Goal: Task Accomplishment & Management: Use online tool/utility

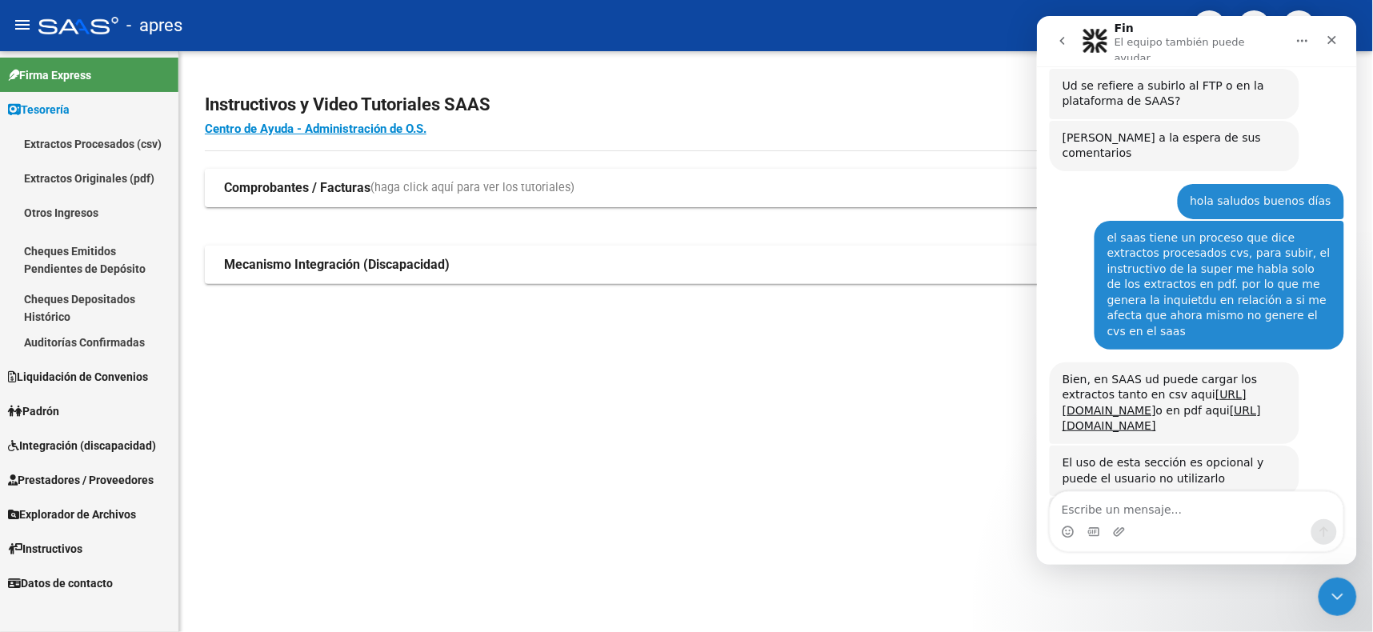
scroll to position [2, 0]
click at [46, 431] on link "Integración (discapacidad)" at bounding box center [89, 445] width 178 height 34
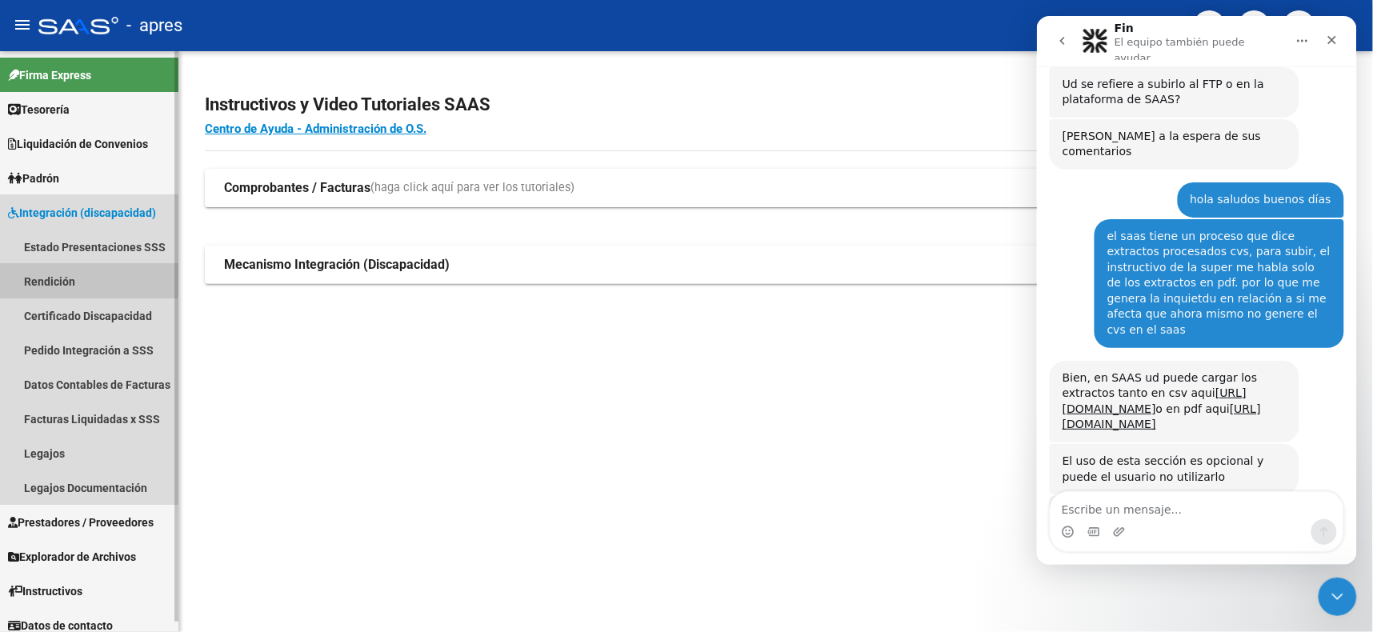
click at [37, 270] on link "Rendición" at bounding box center [89, 281] width 178 height 34
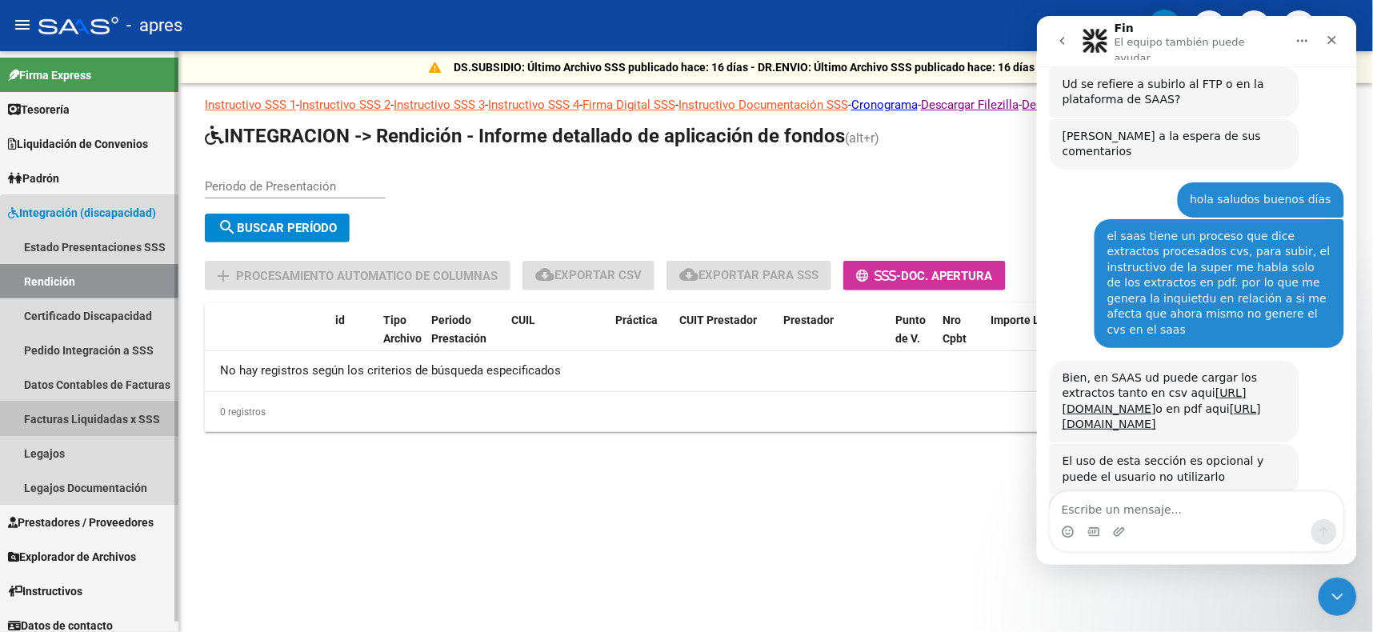
click at [102, 411] on link "Facturas Liquidadas x SSS" at bounding box center [89, 419] width 178 height 34
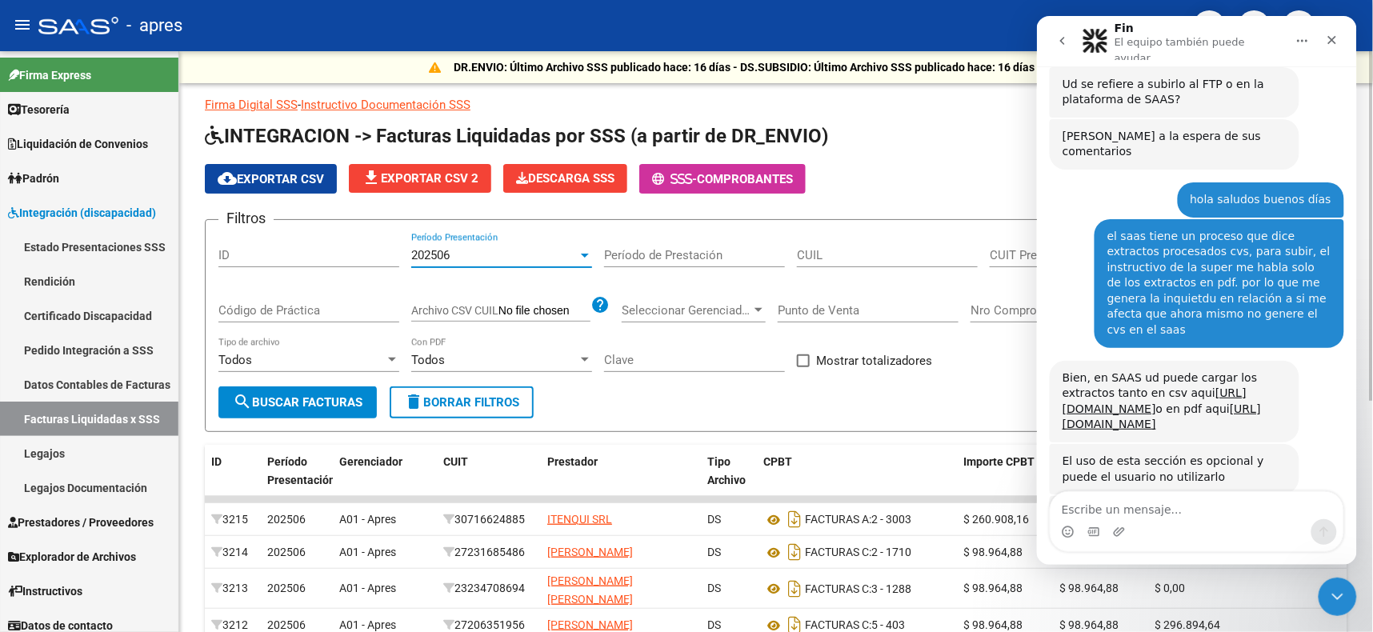
click at [549, 251] on div "202506" at bounding box center [494, 255] width 166 height 14
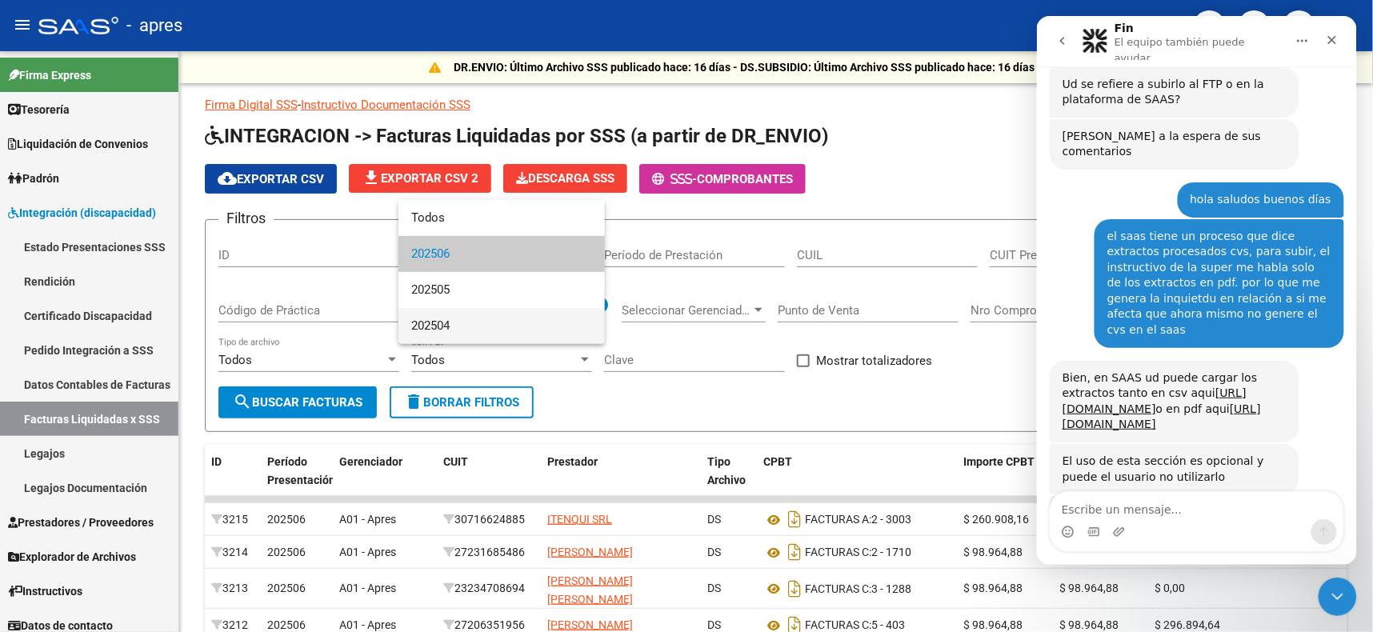
click at [447, 331] on span "202504" at bounding box center [501, 326] width 181 height 36
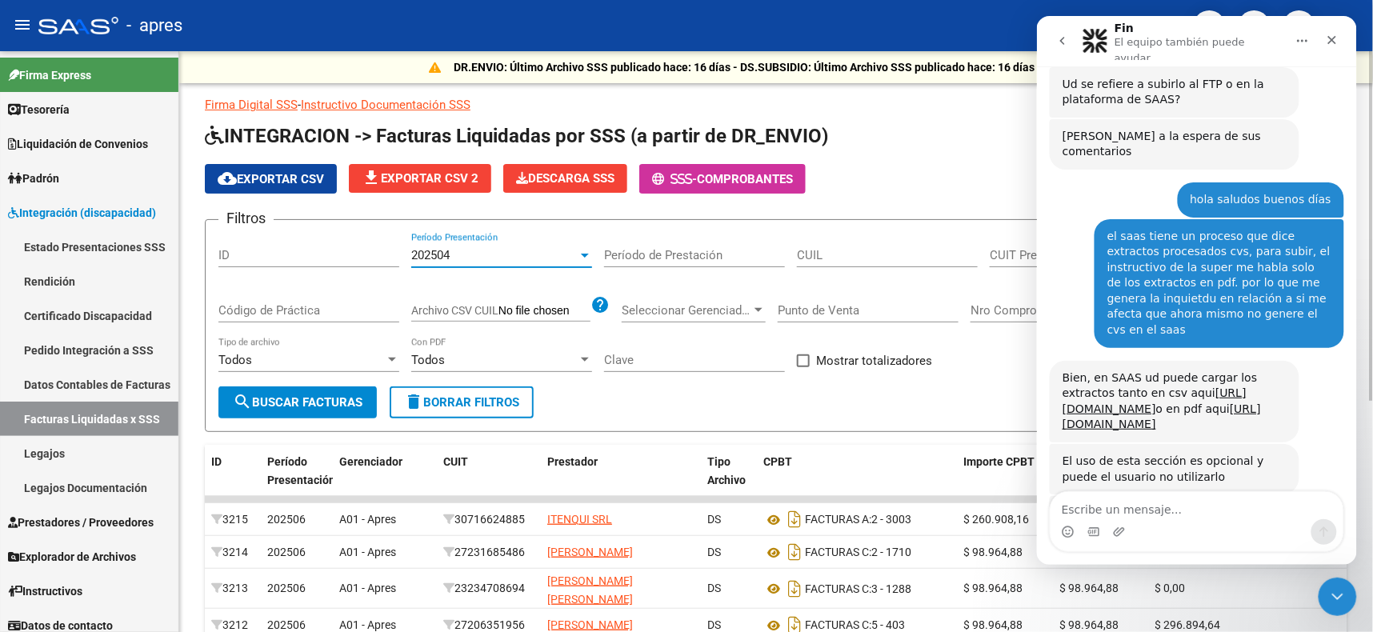
click at [455, 391] on button "delete Borrar Filtros" at bounding box center [462, 403] width 144 height 32
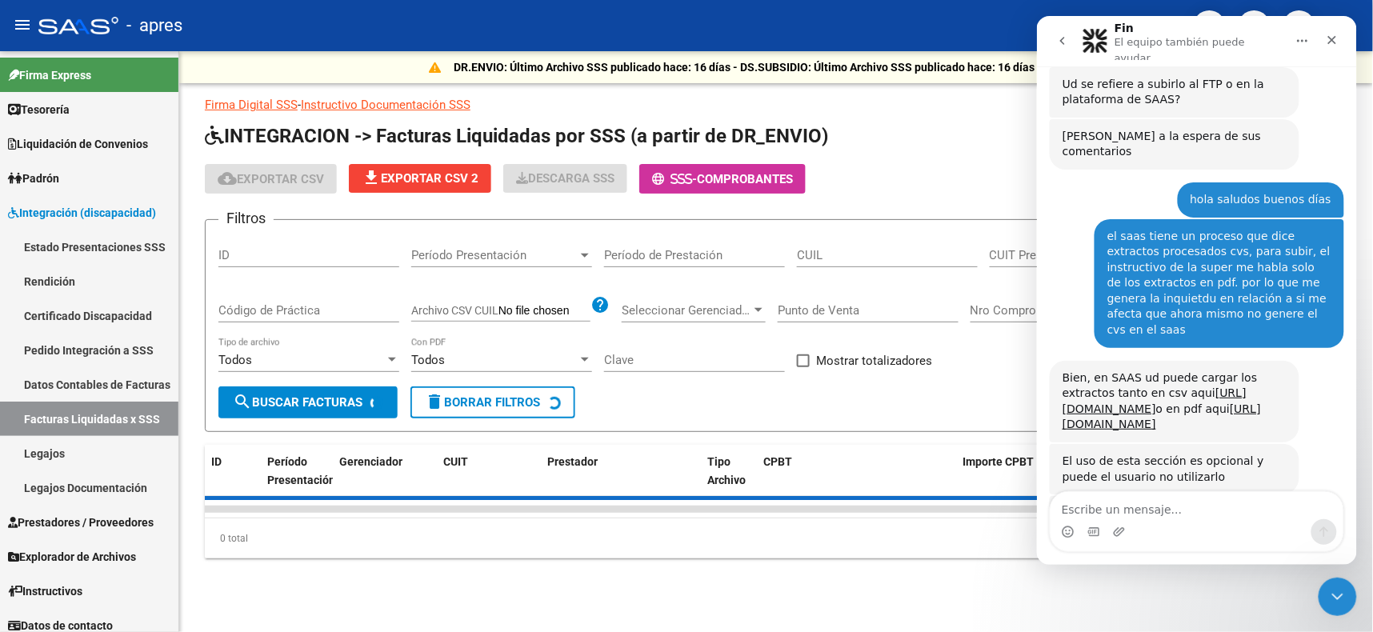
click at [487, 243] on div "Período Presentación Período Presentación" at bounding box center [501, 250] width 181 height 34
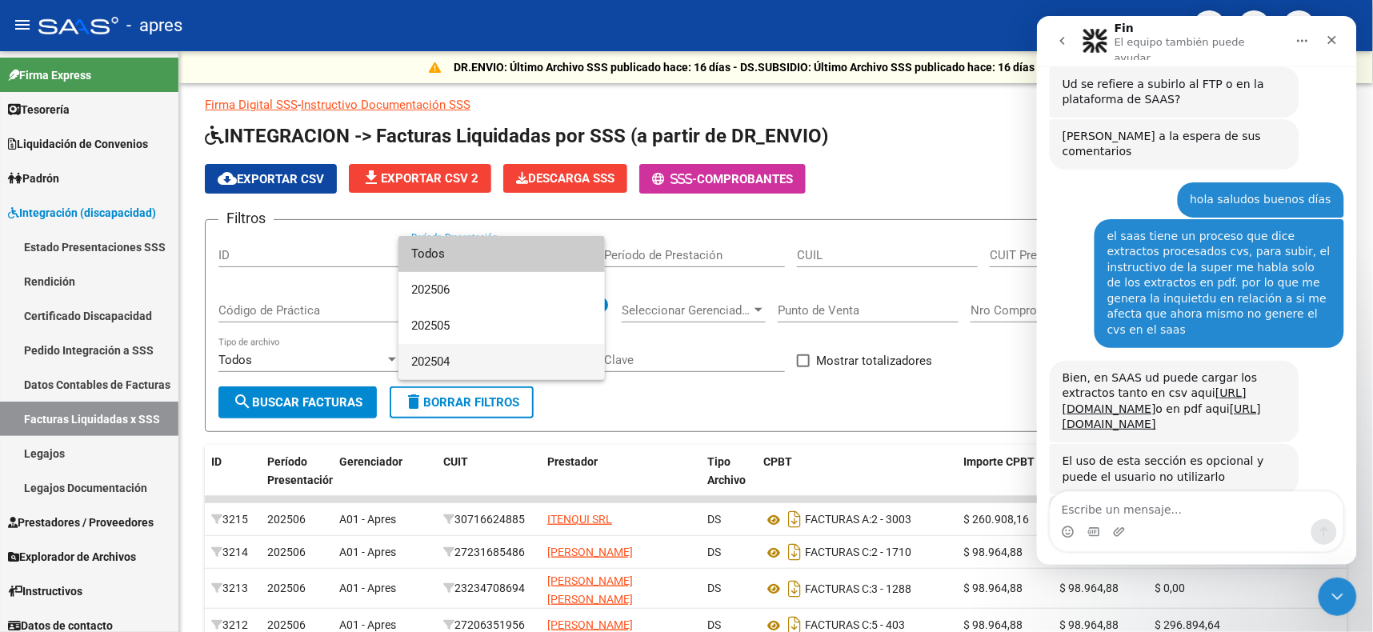
click at [448, 361] on span "202504" at bounding box center [501, 362] width 181 height 36
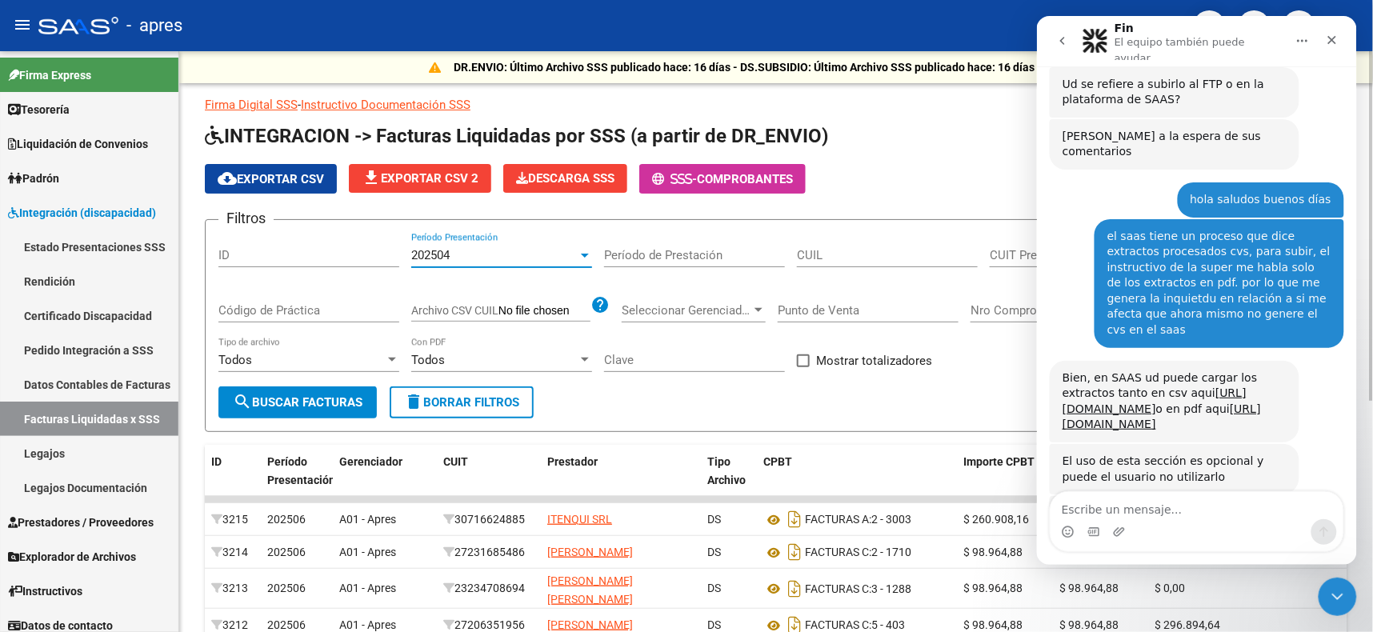
click at [296, 395] on span "search Buscar Facturas" at bounding box center [298, 402] width 130 height 14
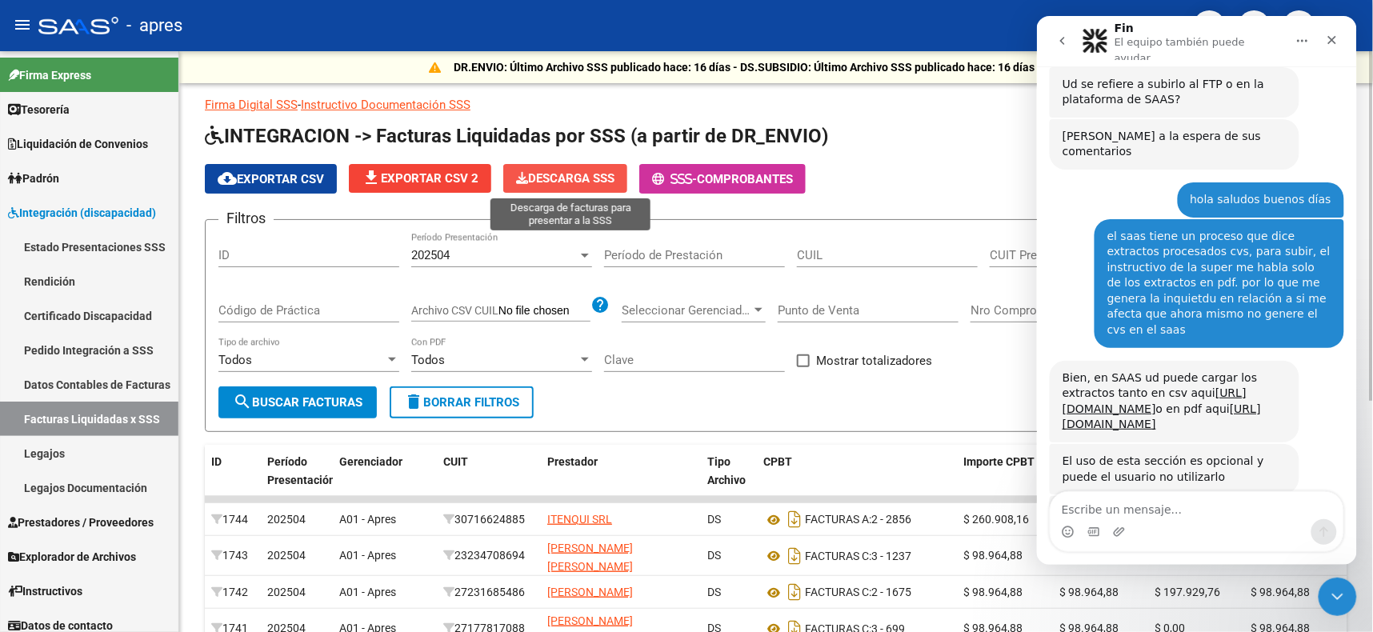
click at [561, 174] on span "Descarga SSS" at bounding box center [565, 178] width 98 height 14
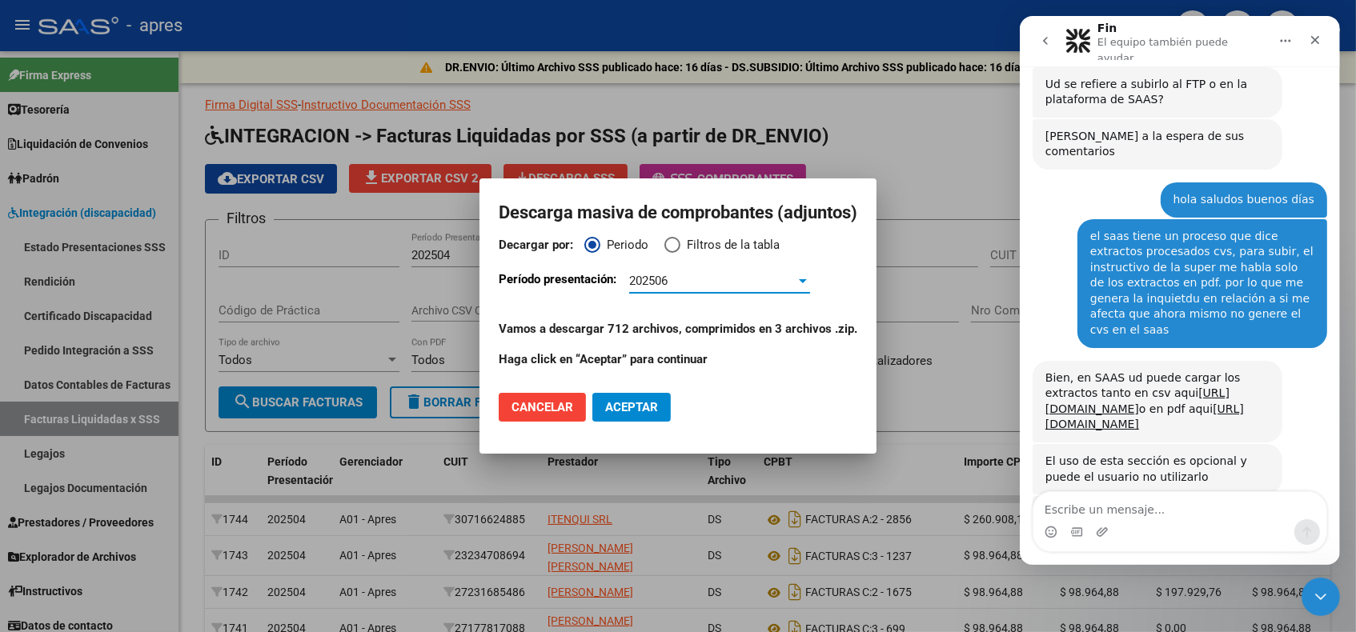
click at [799, 276] on div at bounding box center [802, 280] width 14 height 13
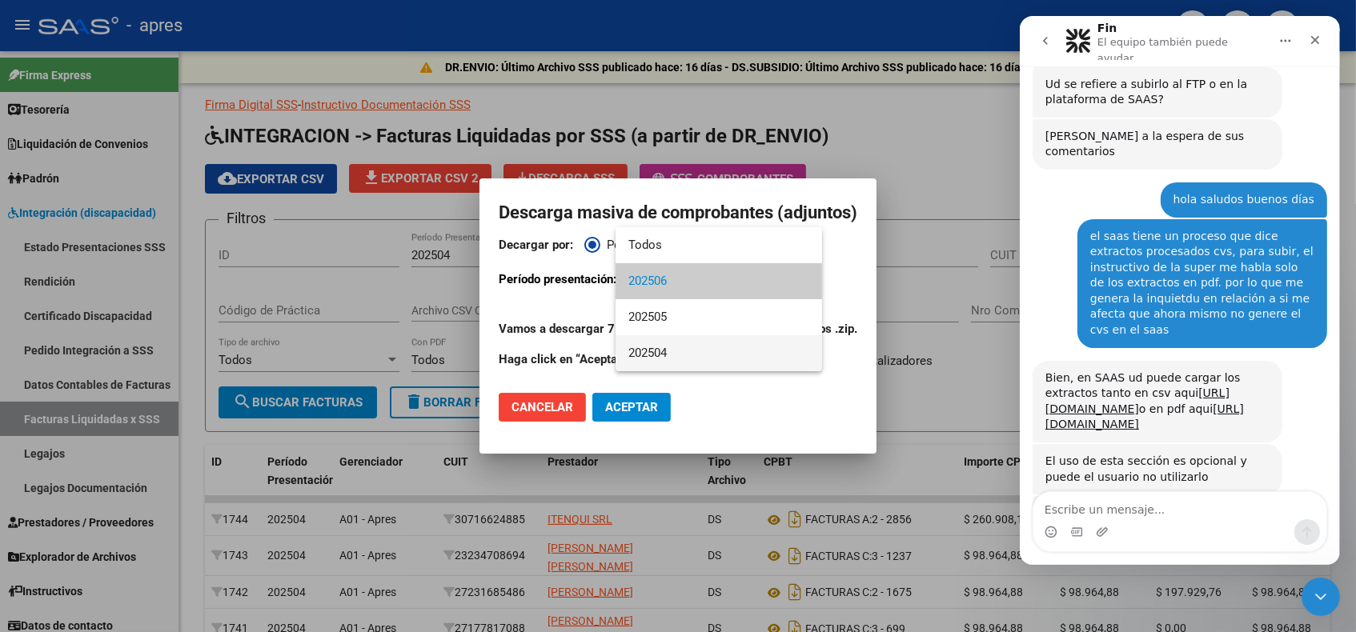
click at [662, 351] on span "202504" at bounding box center [718, 353] width 181 height 36
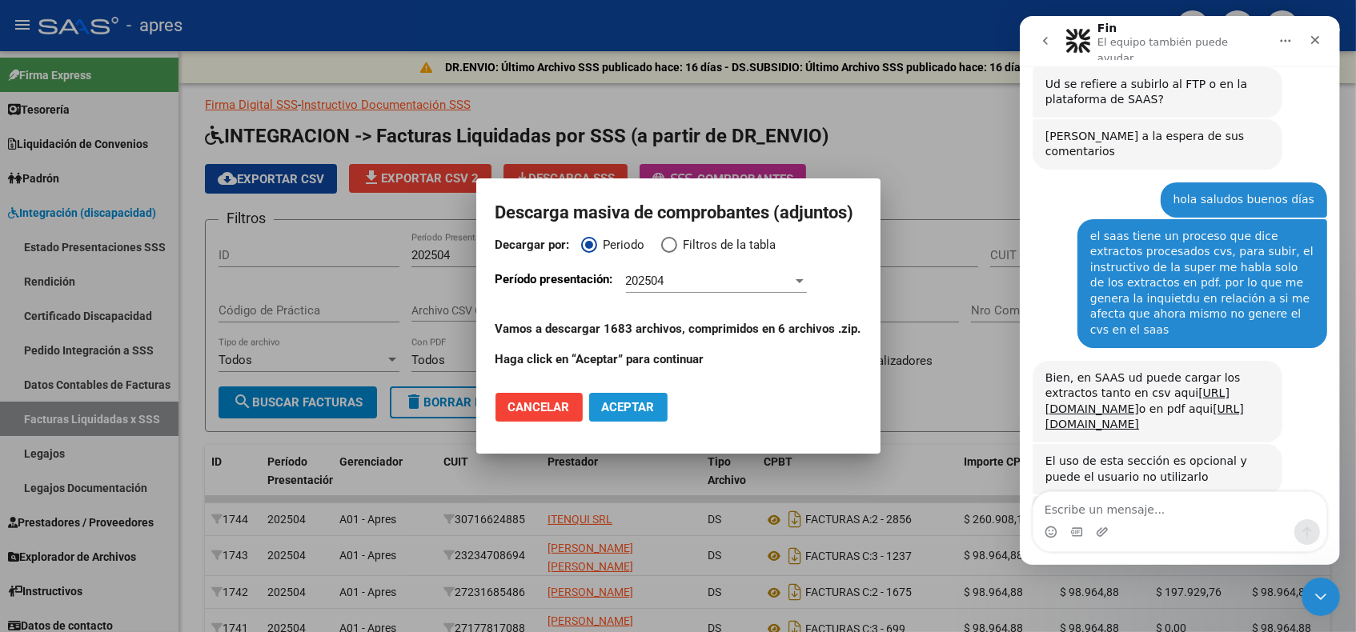
click at [641, 400] on span "Aceptar" at bounding box center [628, 407] width 53 height 14
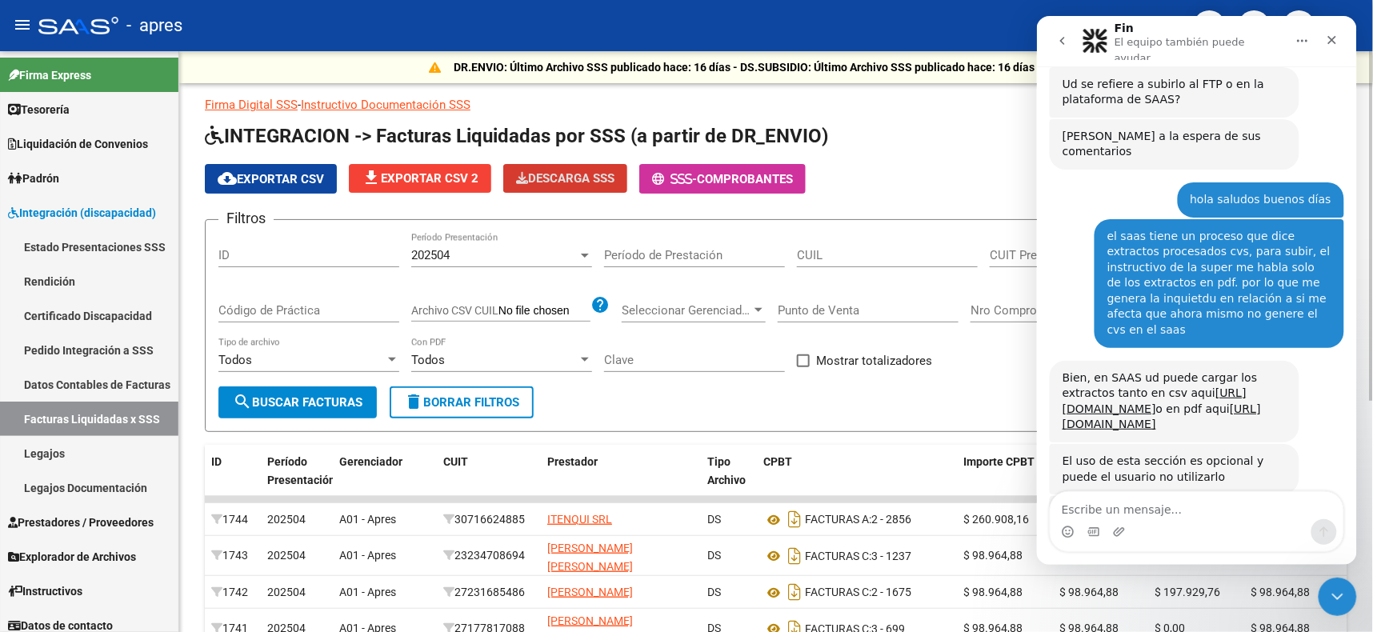
click at [959, 132] on h1 "INTEGRACION -> Facturas Liquidadas por SSS (a partir de DR_ENVIO)" at bounding box center [776, 137] width 1143 height 28
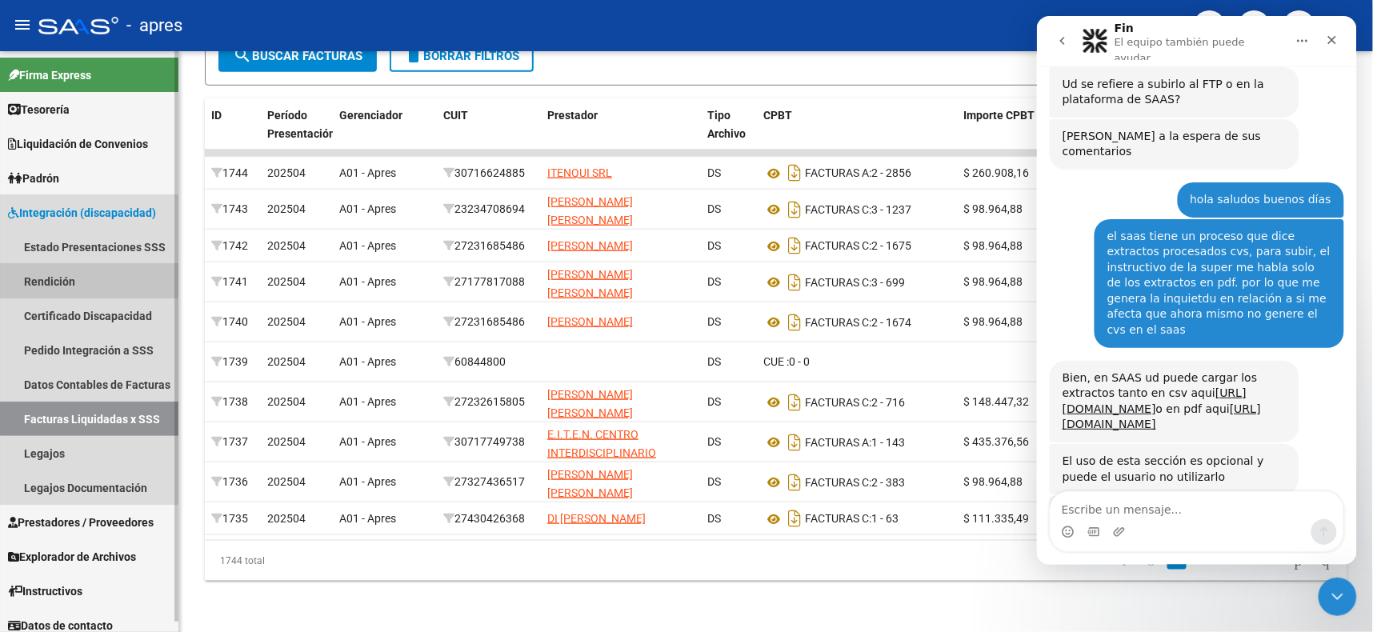
click at [68, 277] on link "Rendición" at bounding box center [89, 281] width 178 height 34
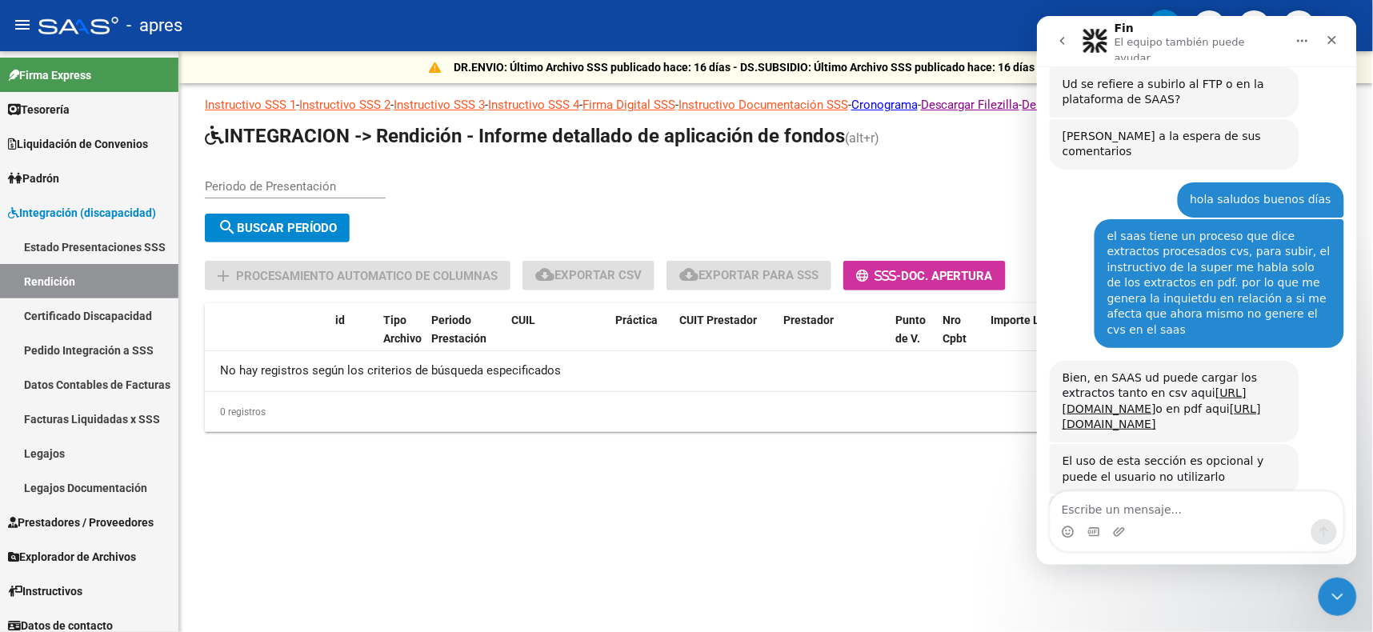
click at [344, 186] on input "Periodo de Presentación" at bounding box center [295, 186] width 181 height 14
type input "202504"
click at [276, 224] on span "search Buscar Período" at bounding box center [277, 228] width 119 height 14
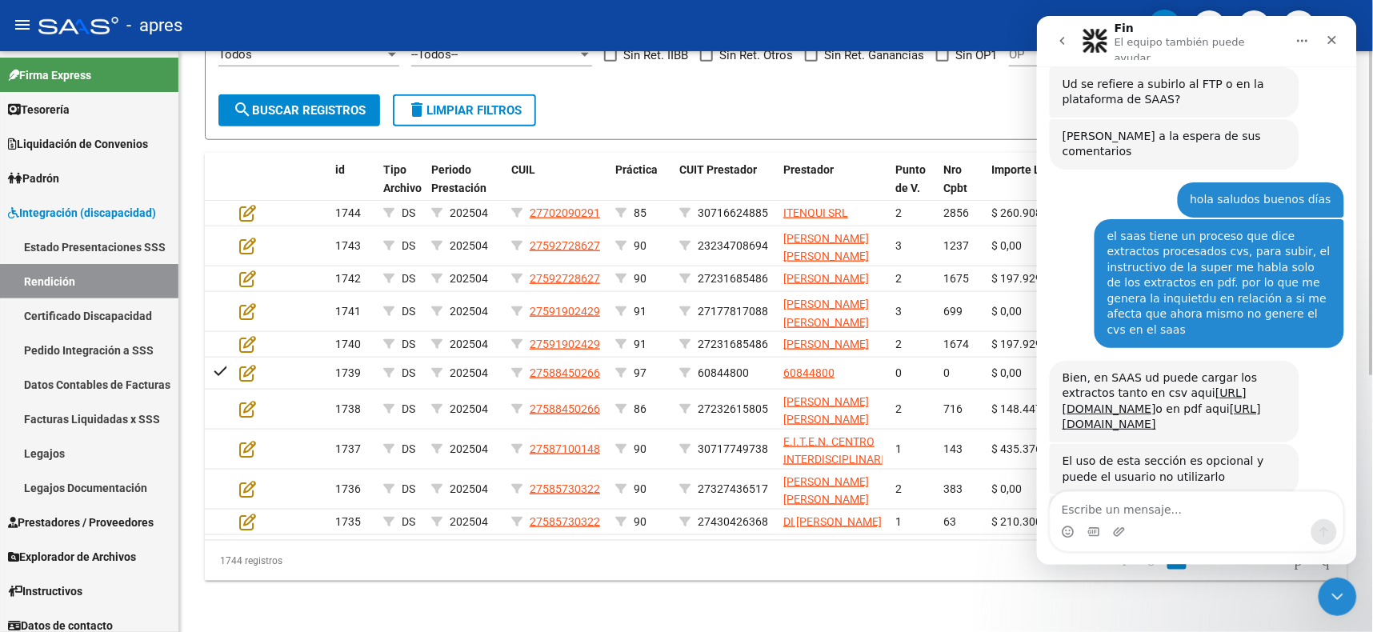
scroll to position [220, 0]
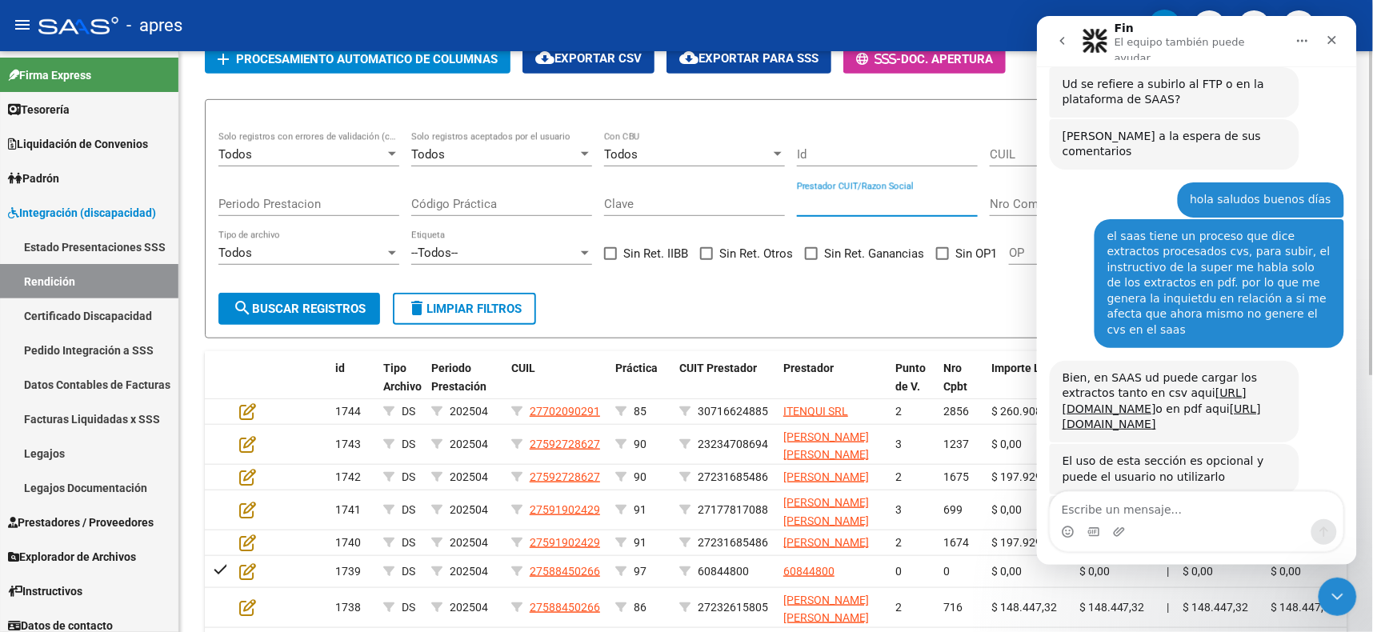
click at [855, 200] on input "Prestador CUIT/Razon Social" at bounding box center [887, 204] width 181 height 14
click at [1334, 599] on icon "Cerrar Intercom Messenger" at bounding box center [1334, 594] width 19 height 19
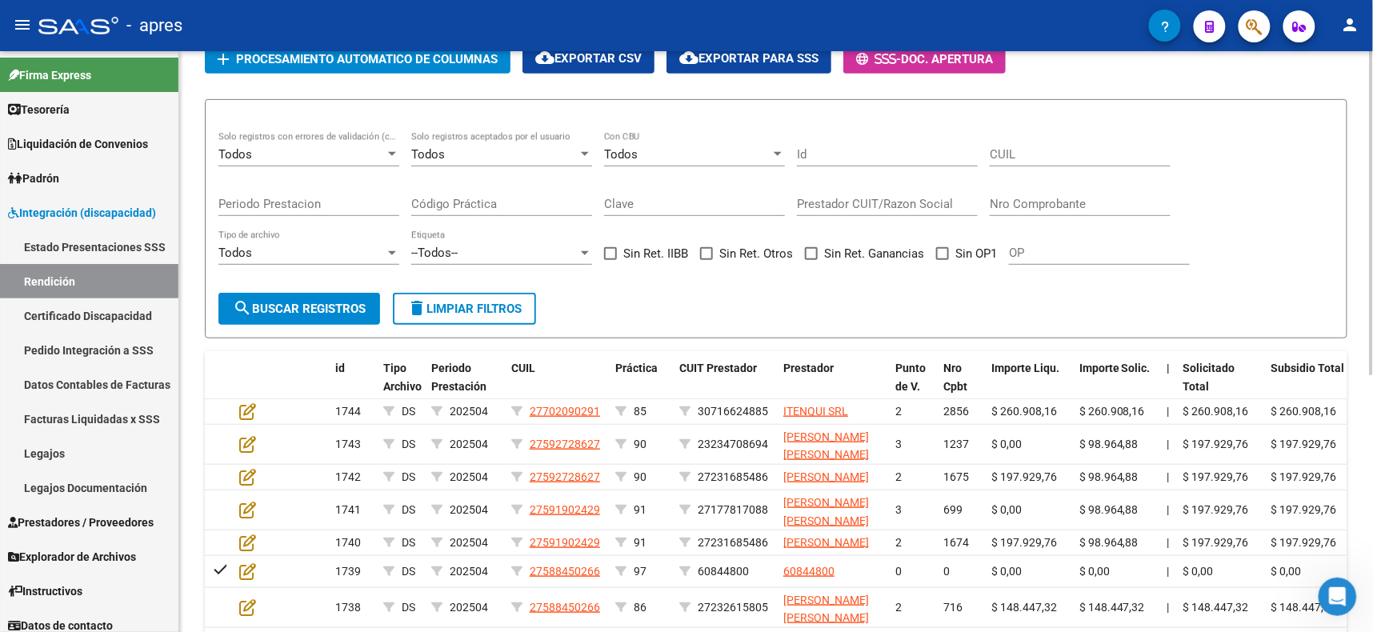
click at [478, 190] on div "Código Práctica" at bounding box center [501, 199] width 181 height 34
click at [326, 302] on span "search Buscar registros" at bounding box center [299, 309] width 133 height 14
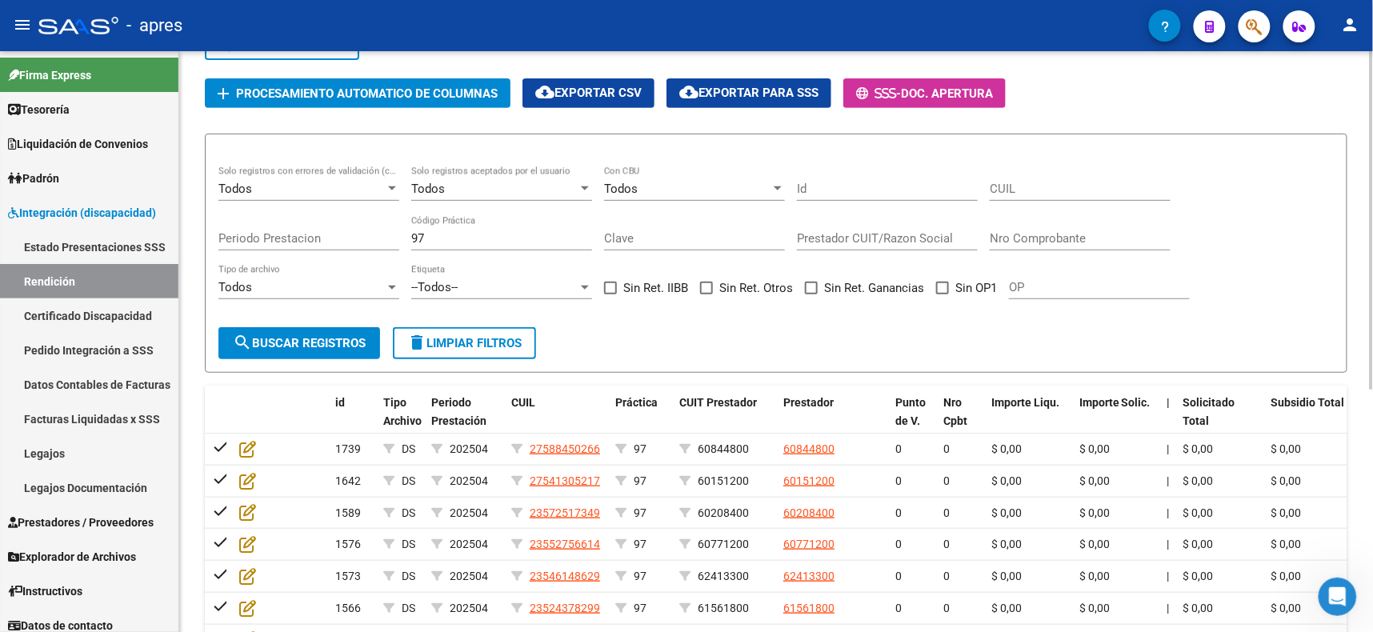
scroll to position [175, 0]
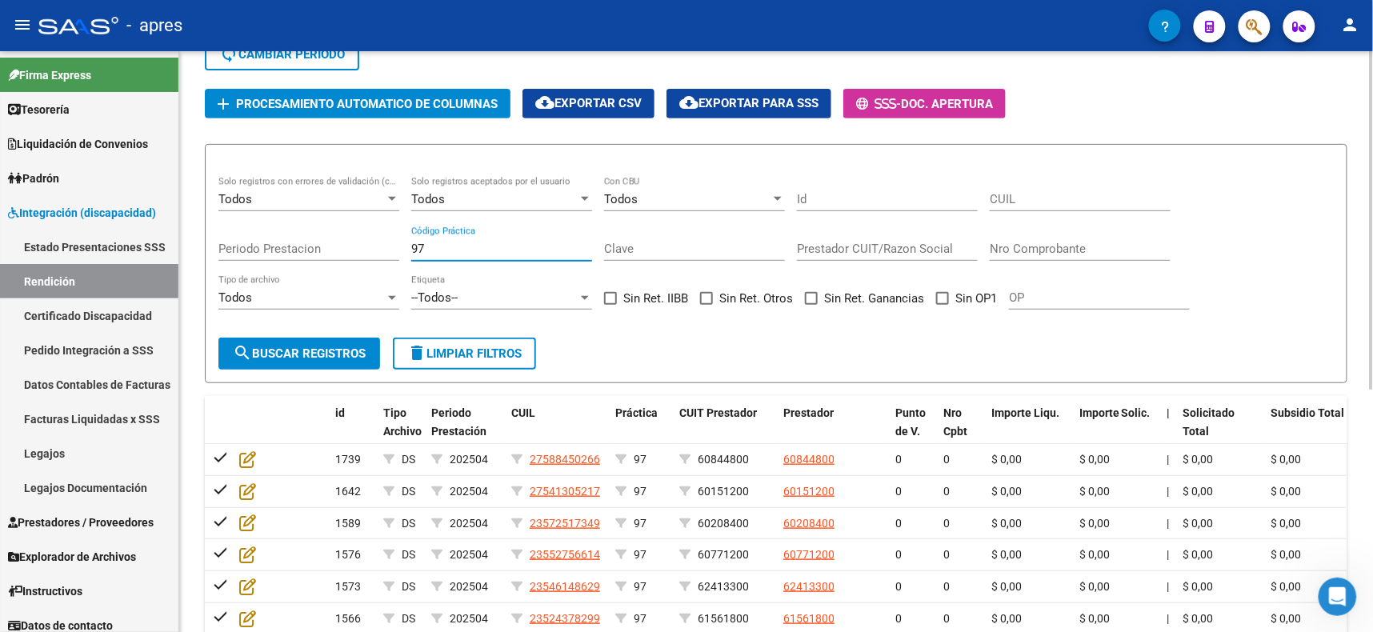
drag, startPoint x: 431, startPoint y: 244, endPoint x: 363, endPoint y: 238, distance: 67.5
click at [363, 238] on div "Todos Solo registros con errores de validación (control 623 instructivo de rend…" at bounding box center [776, 251] width 1116 height 148
click at [316, 331] on form "Todos Solo registros con errores de validación (control 623 instructivo de rend…" at bounding box center [776, 263] width 1143 height 239
click at [313, 346] on span "search Buscar registros" at bounding box center [299, 353] width 133 height 14
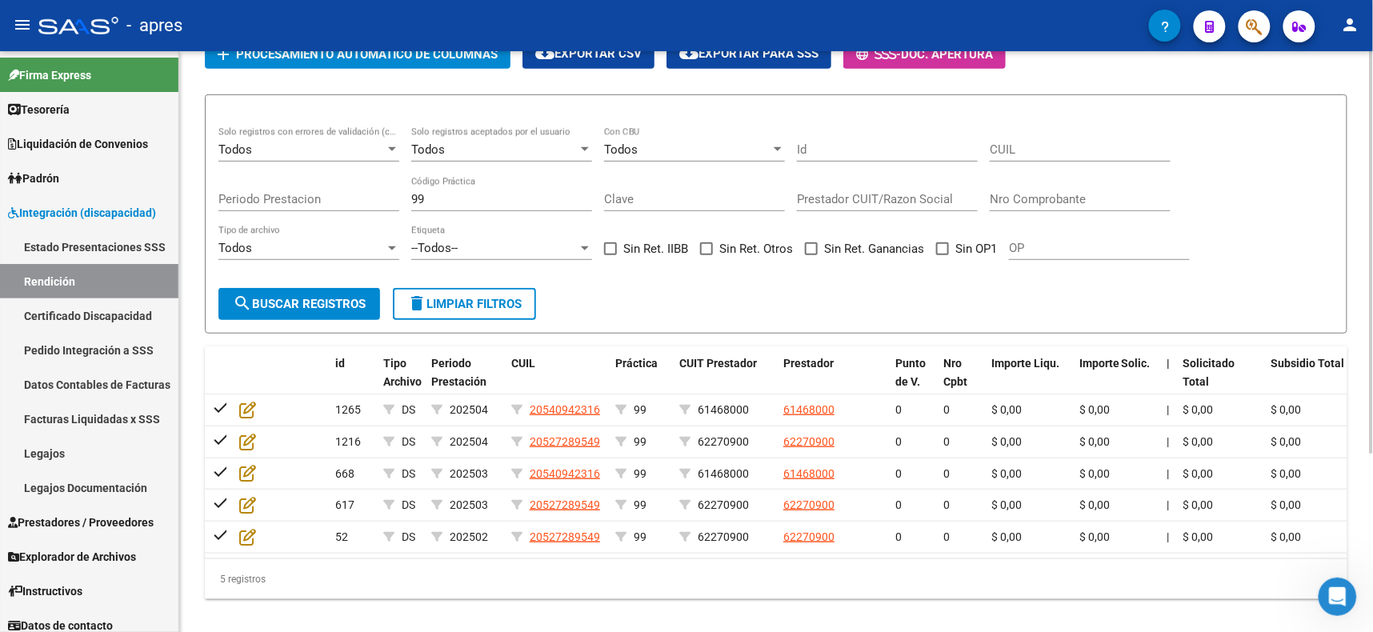
scroll to position [136, 0]
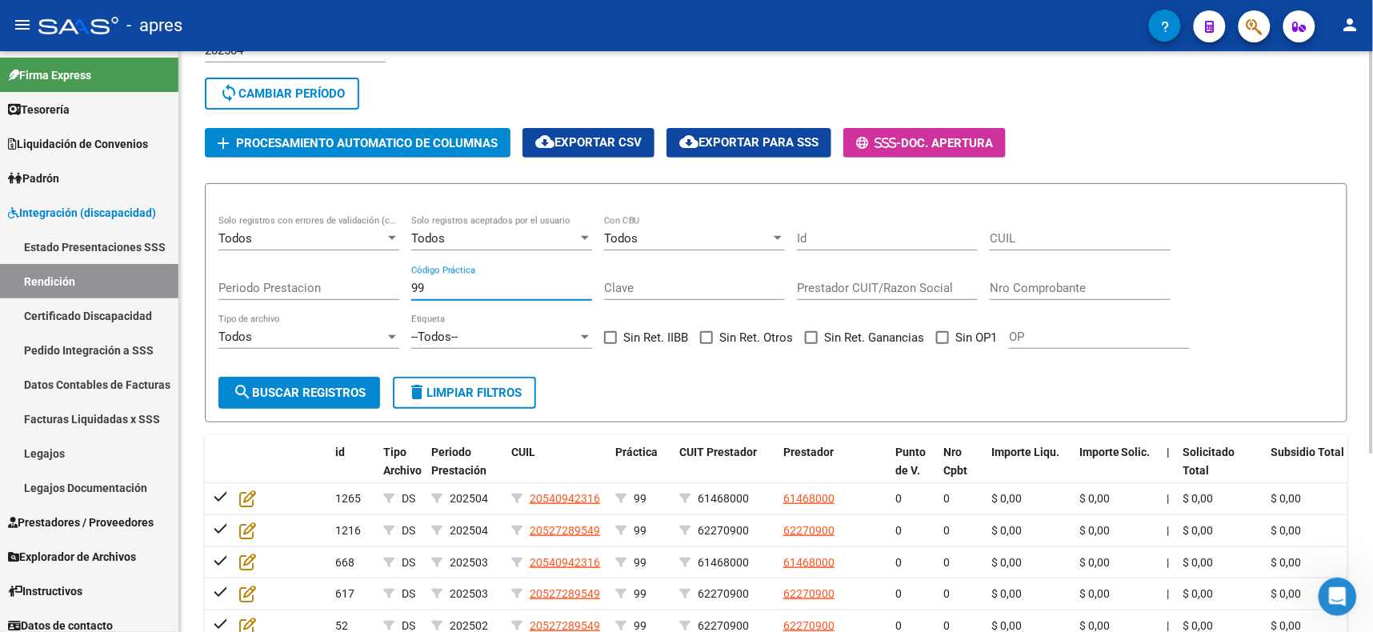
drag, startPoint x: 443, startPoint y: 281, endPoint x: 372, endPoint y: 286, distance: 71.4
click at [372, 286] on div "Todos Solo registros con errores de validación (control 623 instructivo de rend…" at bounding box center [776, 290] width 1116 height 148
type input "98"
click at [336, 386] on span "search Buscar registros" at bounding box center [299, 393] width 133 height 14
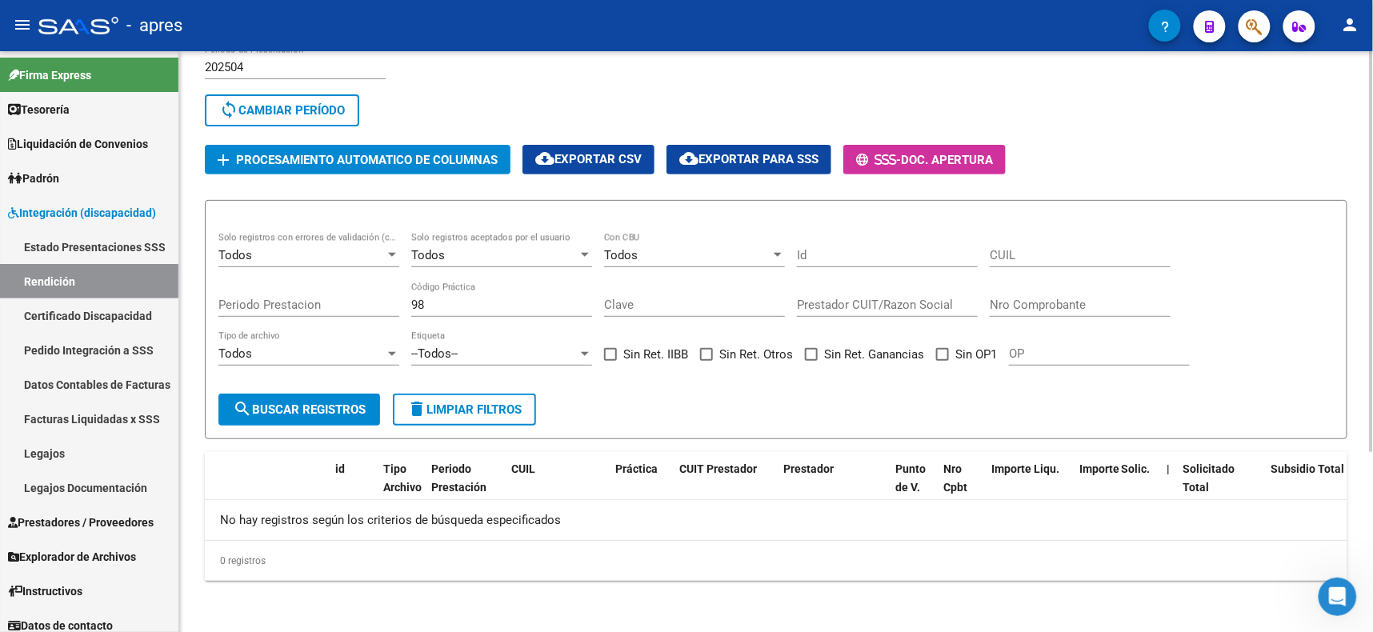
scroll to position [114, 0]
